Goal: Information Seeking & Learning: Find contact information

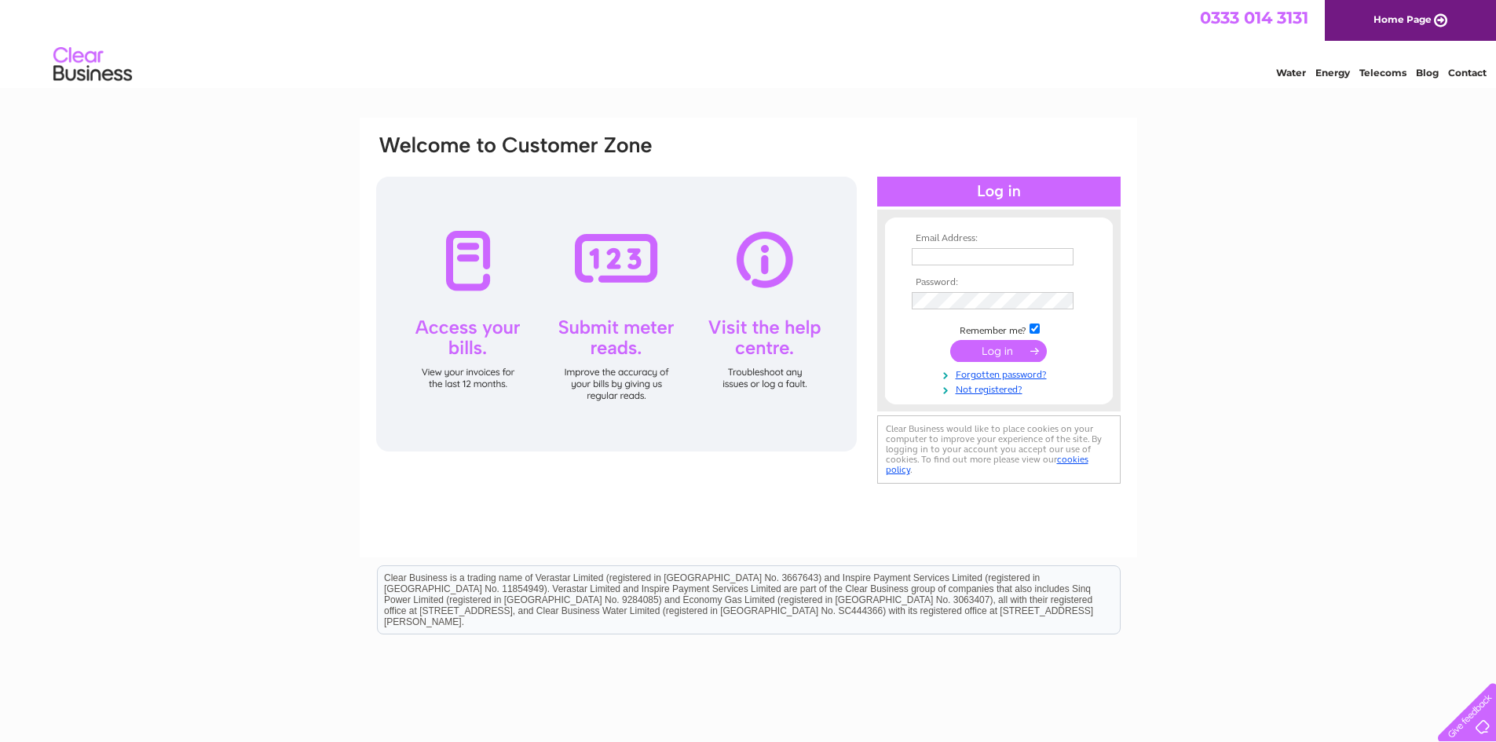
type input "theploughshustokebusiness@hotmail.com"
click at [990, 357] on input "submit" at bounding box center [998, 351] width 97 height 22
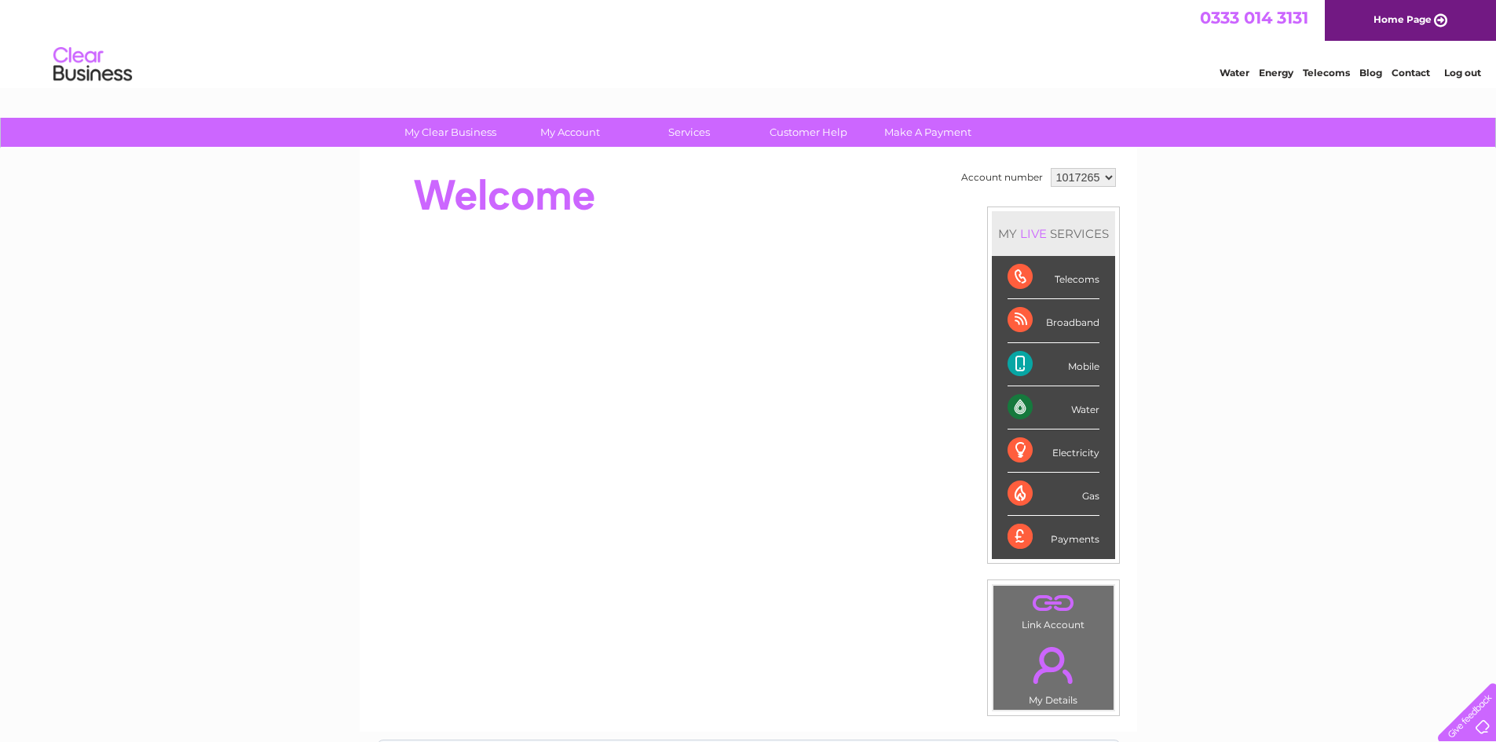
click at [1013, 458] on div "Electricity" at bounding box center [1054, 451] width 92 height 43
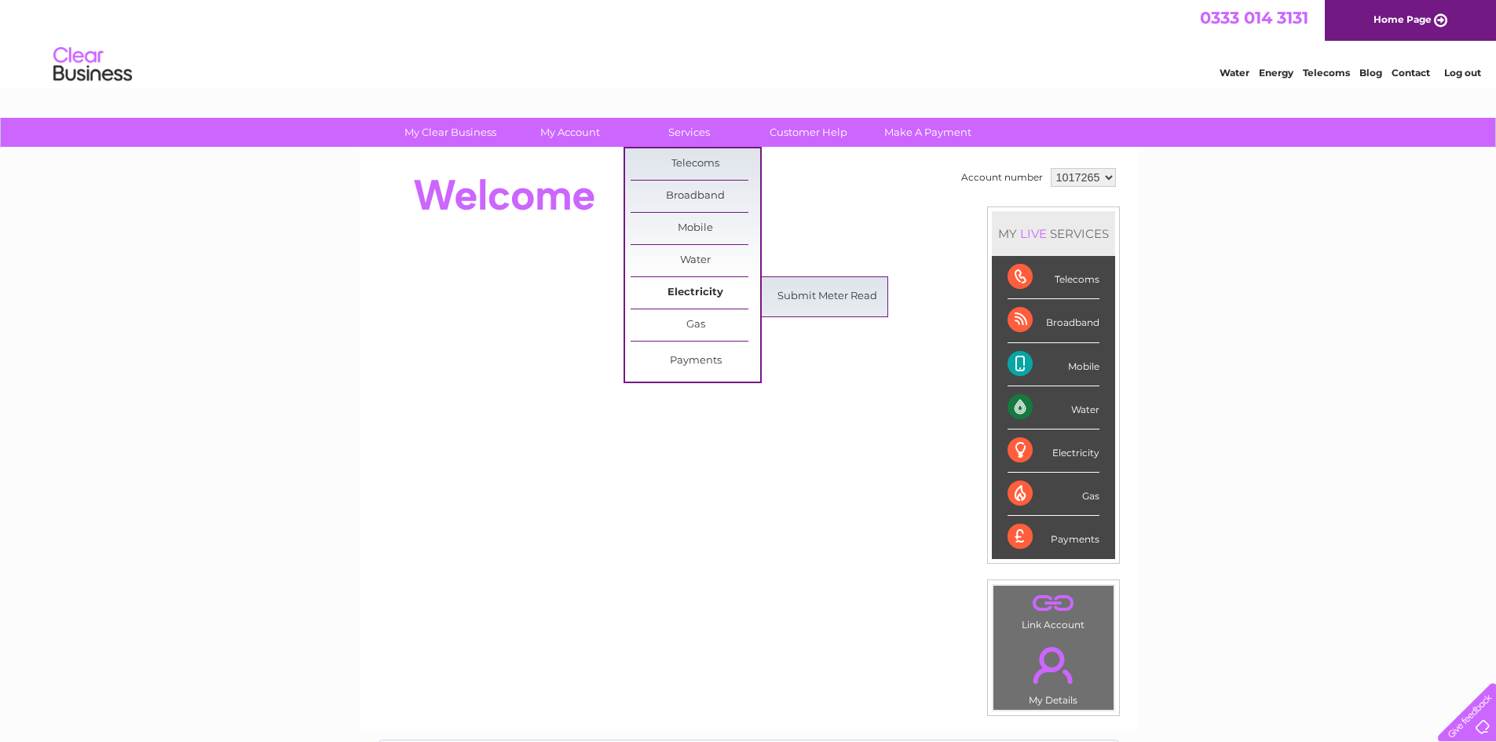
click at [688, 289] on link "Electricity" at bounding box center [696, 292] width 130 height 31
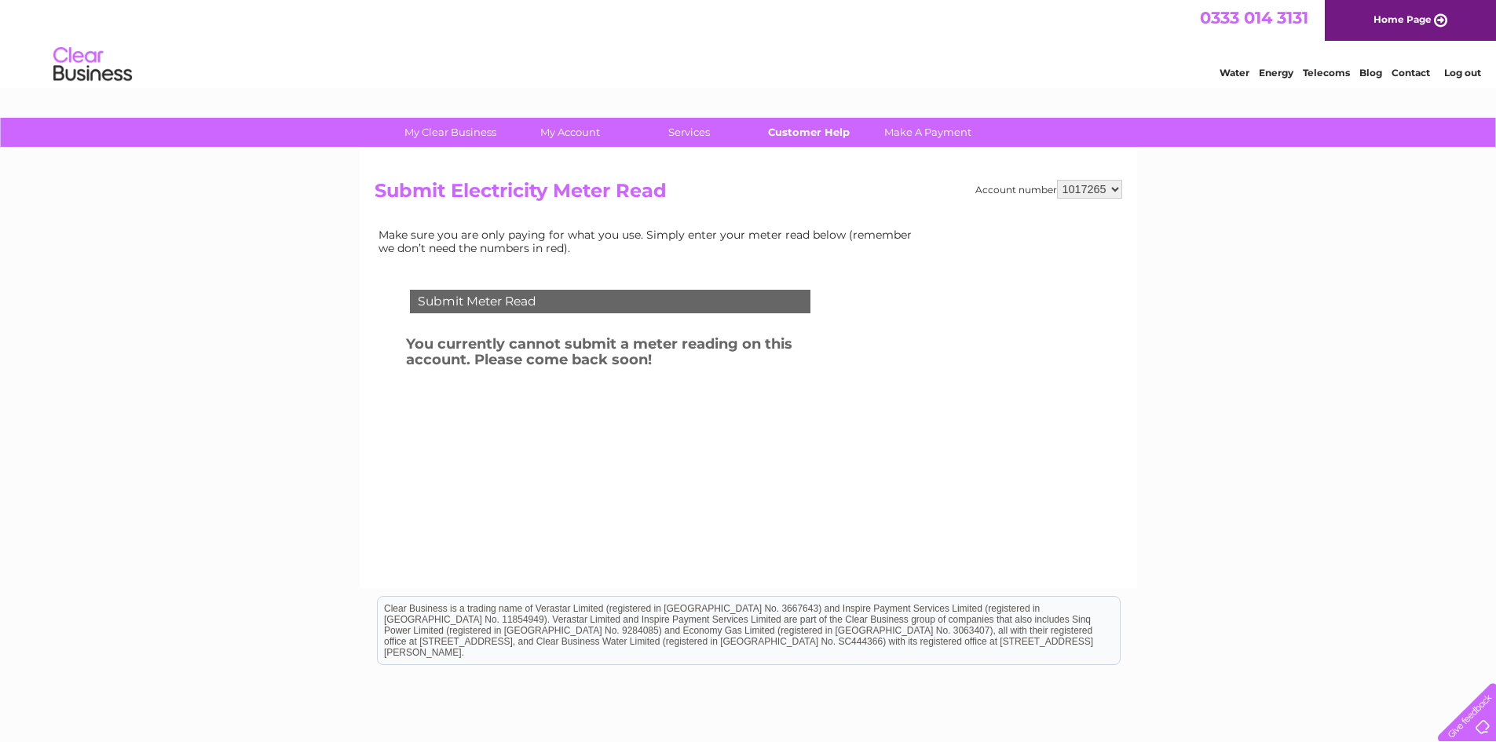
click at [778, 127] on link "Customer Help" at bounding box center [809, 132] width 130 height 29
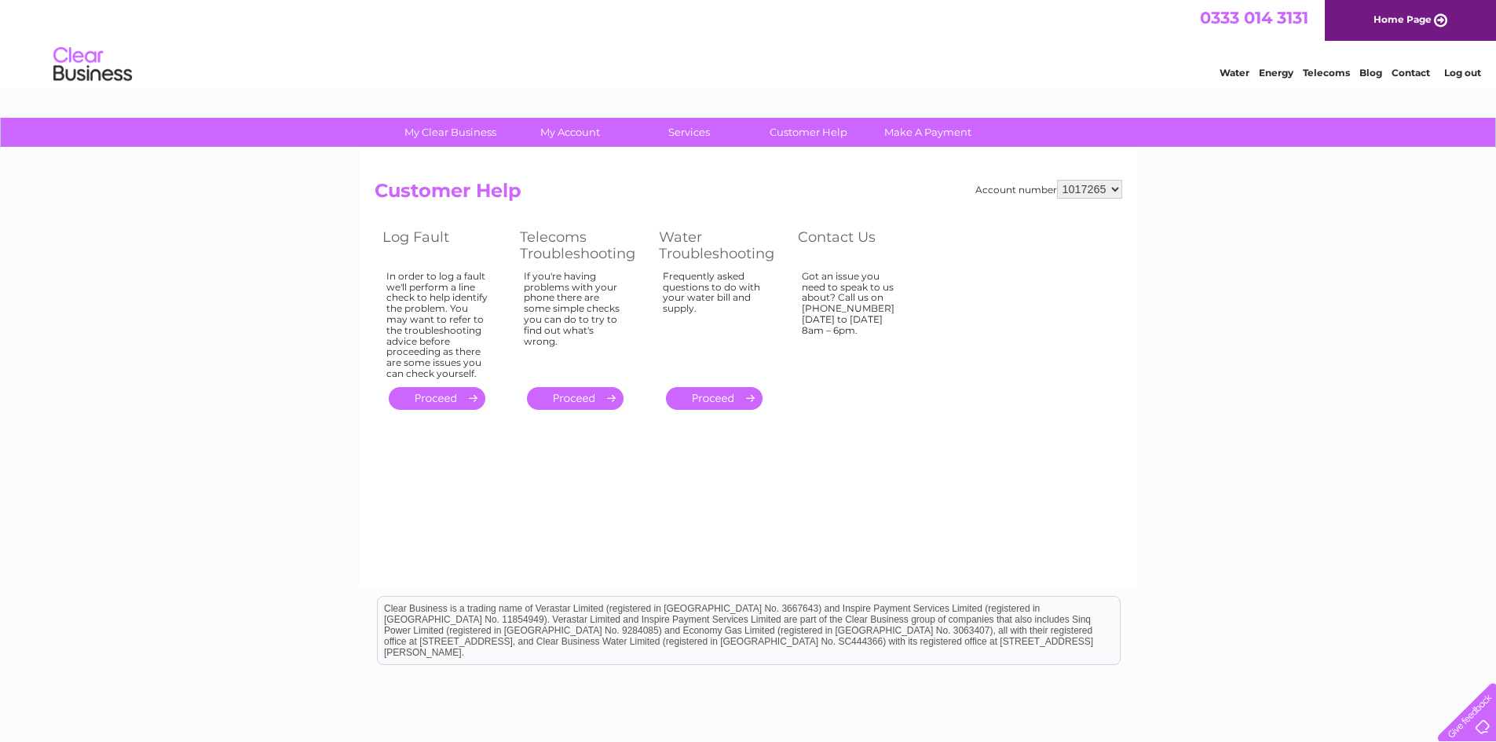
click at [489, 326] on div "Got an issue you need to speak to us about? Call us on [PHONE_NUMBER] [DATE] to…" at bounding box center [437, 325] width 102 height 108
click at [489, 295] on div "Got an issue you need to speak to us about? Call us on [PHONE_NUMBER] [DATE] to…" at bounding box center [437, 325] width 102 height 108
